Goal: Transaction & Acquisition: Purchase product/service

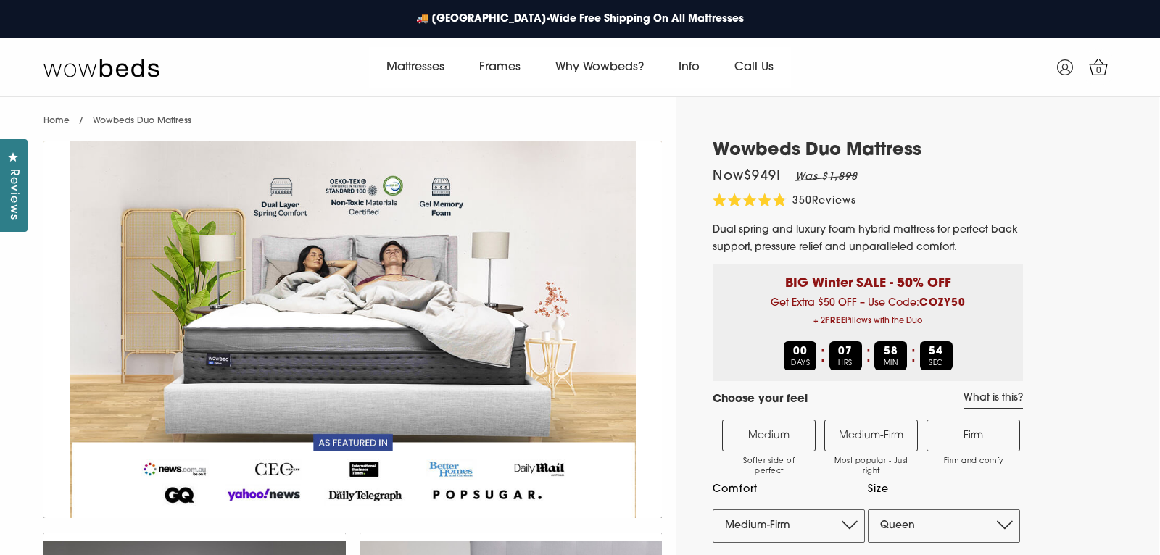
select select "Medium-Firm"
select select "Queen"
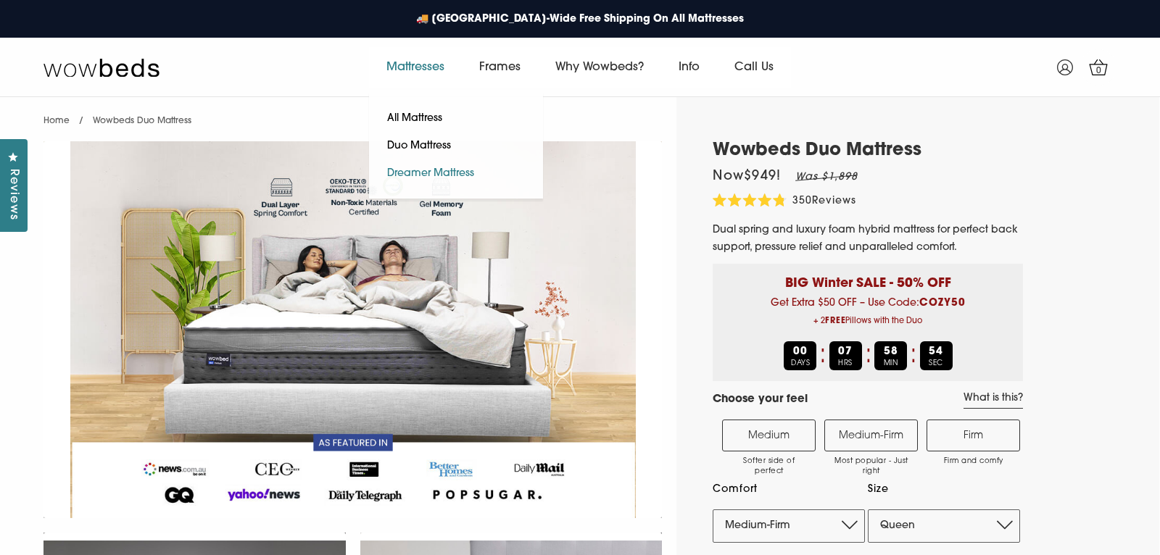
click at [421, 164] on link "Dreamer Mattress" at bounding box center [430, 174] width 123 height 28
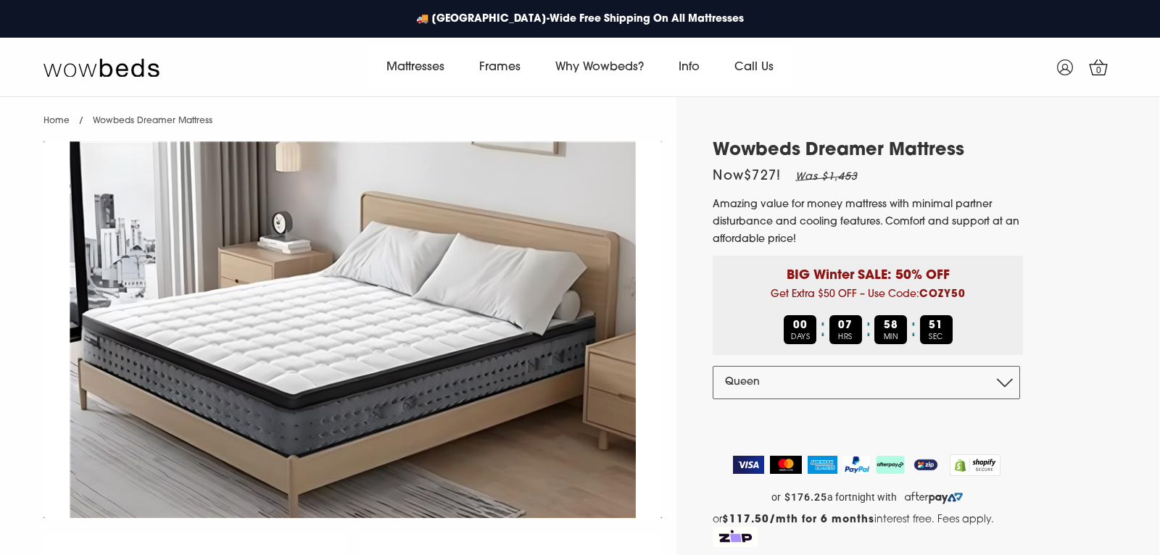
select select "Queen"
